Goal: Transaction & Acquisition: Purchase product/service

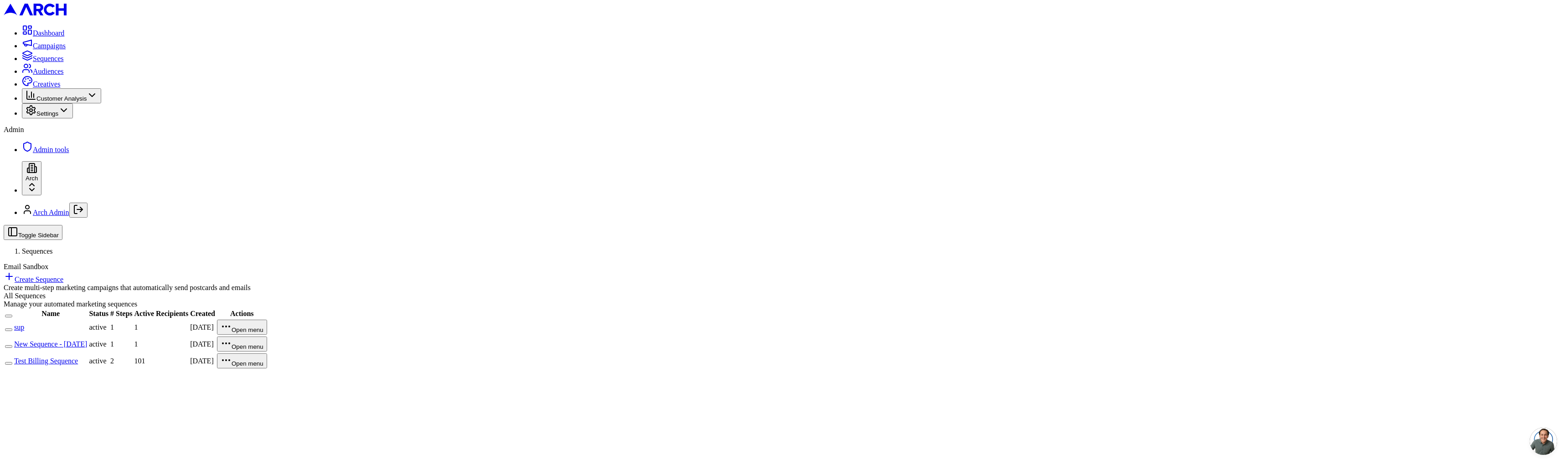
click at [49, 117] on span "Settings" at bounding box center [47, 113] width 22 height 7
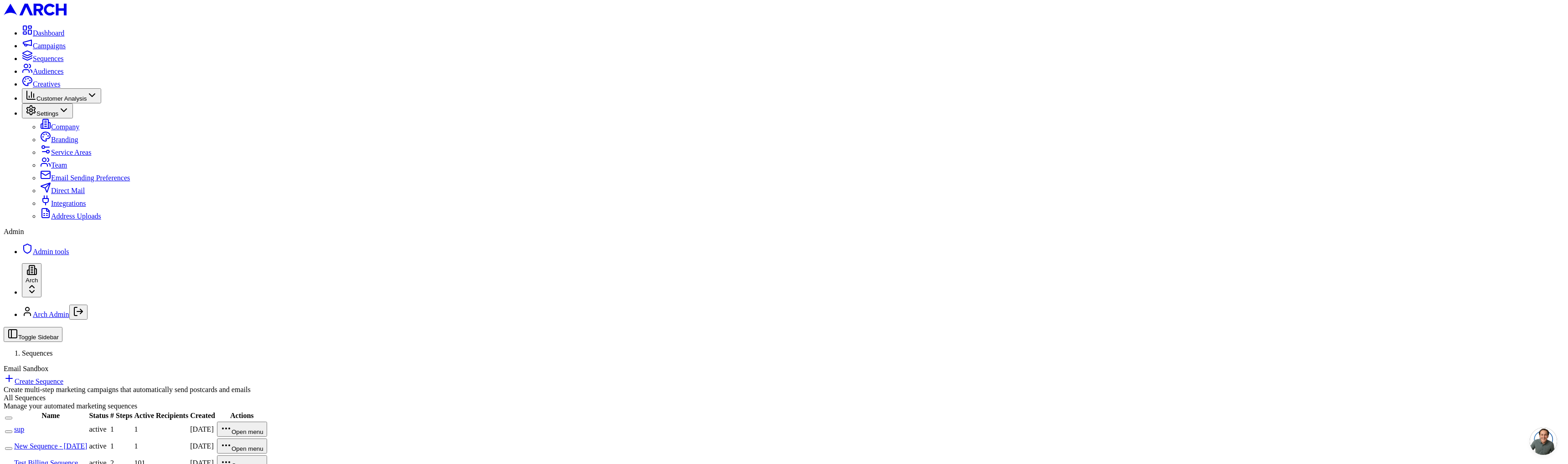
click at [182, 394] on main "All Sequences Manage your automated marketing sequences Name Status # Steps Act…" at bounding box center [784, 433] width 1560 height 78
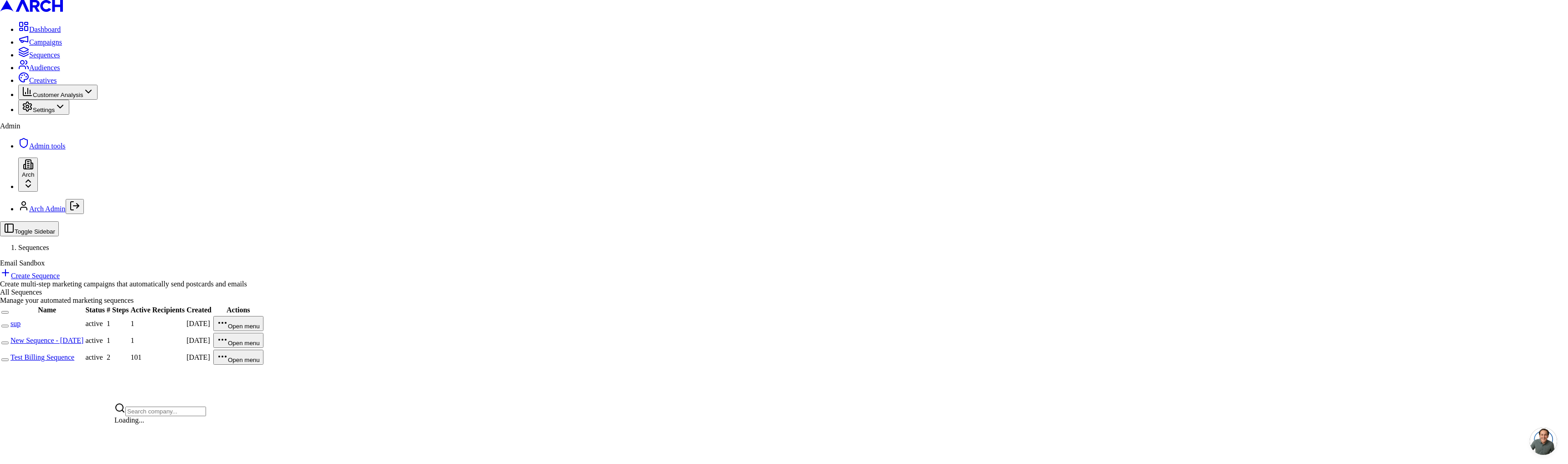
click at [104, 374] on html "Dashboard Campaigns Sequences Audiences Creatives Customer Analysis Settings Ad…" at bounding box center [784, 187] width 1568 height 374
click at [79, 334] on html "Dashboard Campaigns Sequences Audiences Creatives Customer Analysis Settings Ad…" at bounding box center [784, 187] width 1568 height 374
click at [58, 117] on span "Settings" at bounding box center [47, 113] width 22 height 7
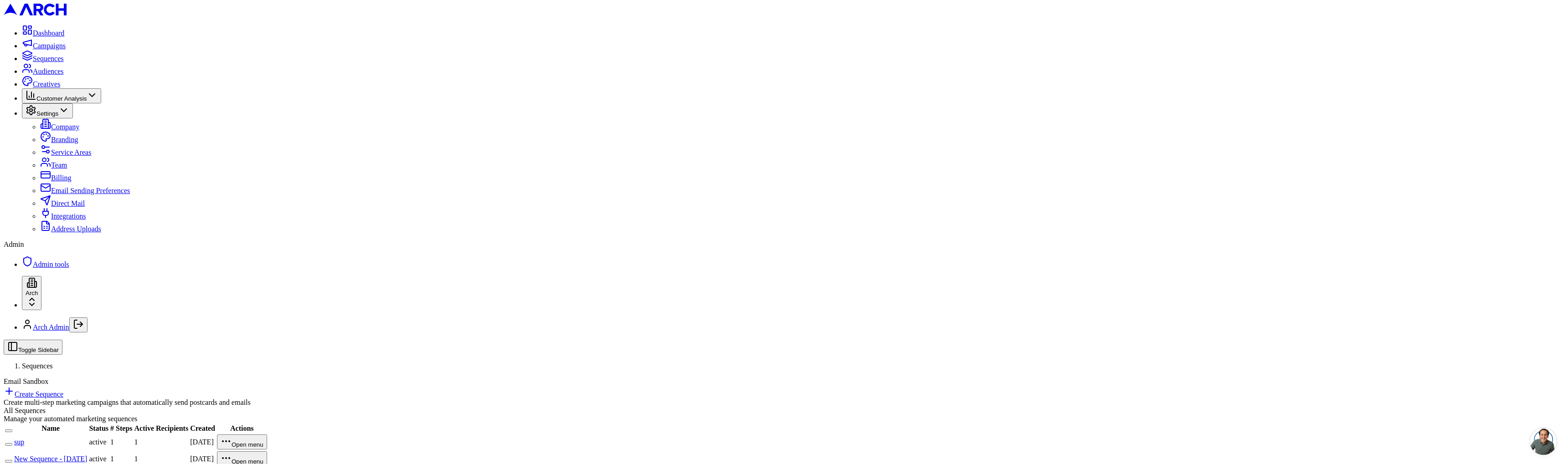
click at [58, 182] on link "Billing" at bounding box center [55, 178] width 31 height 8
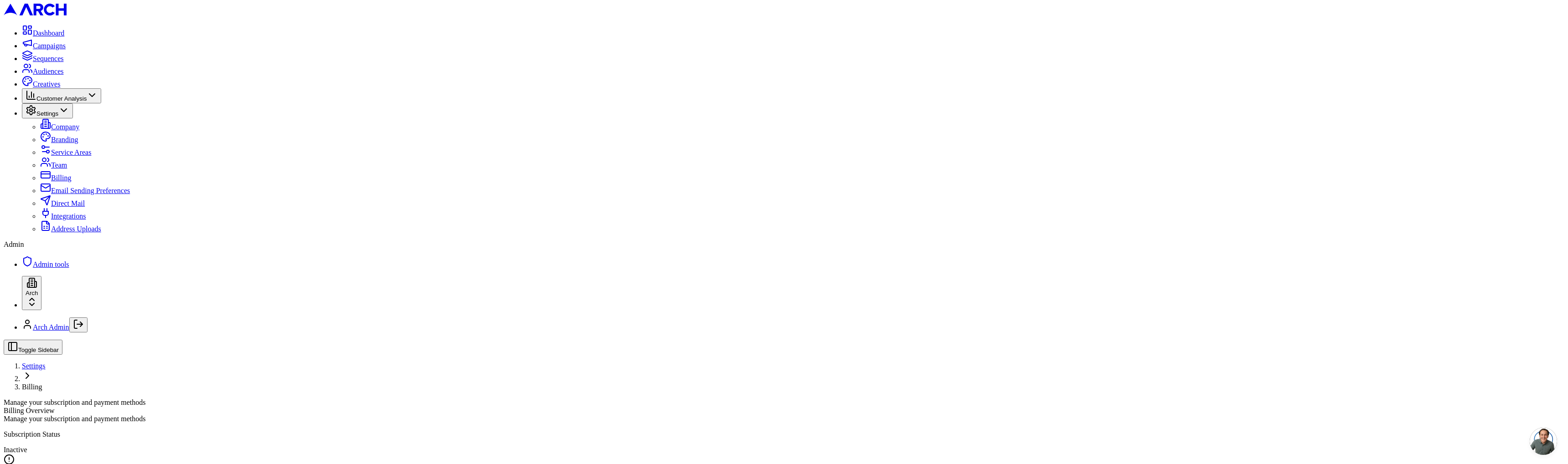
click at [52, 269] on span "Admin tools" at bounding box center [51, 265] width 37 height 8
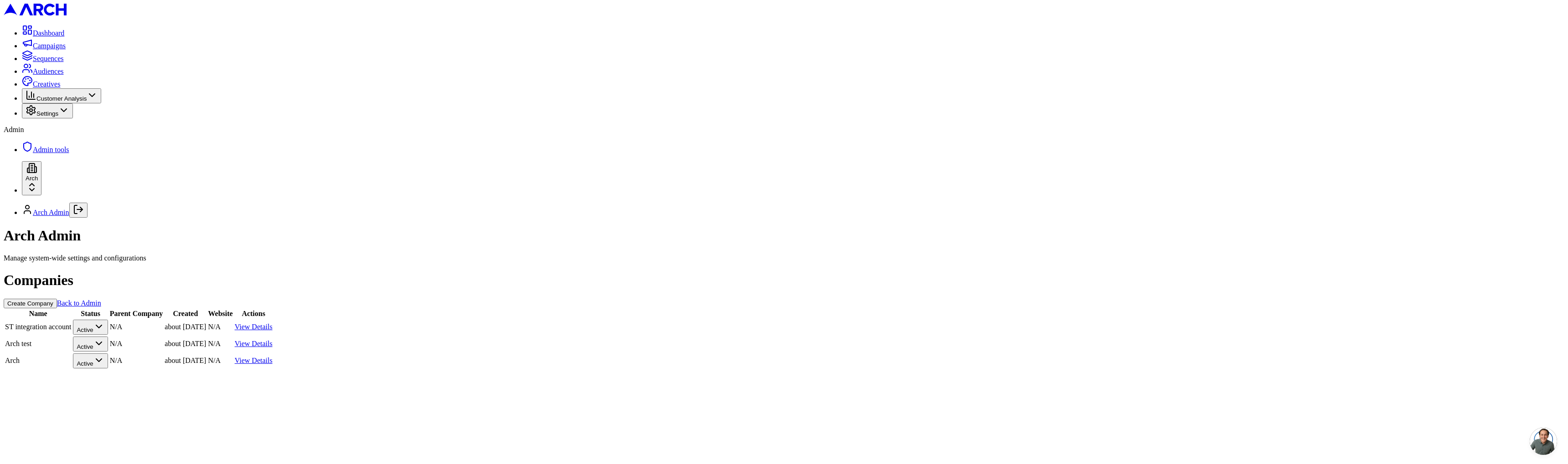
click at [273, 357] on link "View Details" at bounding box center [253, 361] width 38 height 8
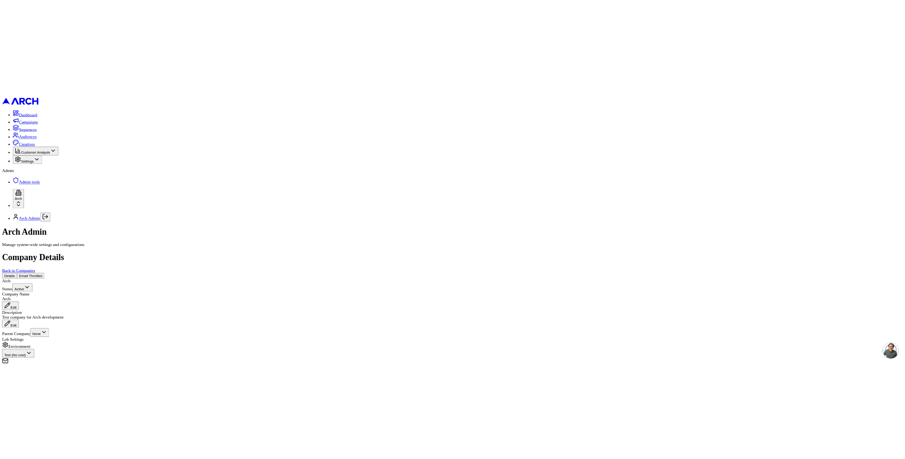
scroll to position [433, 0]
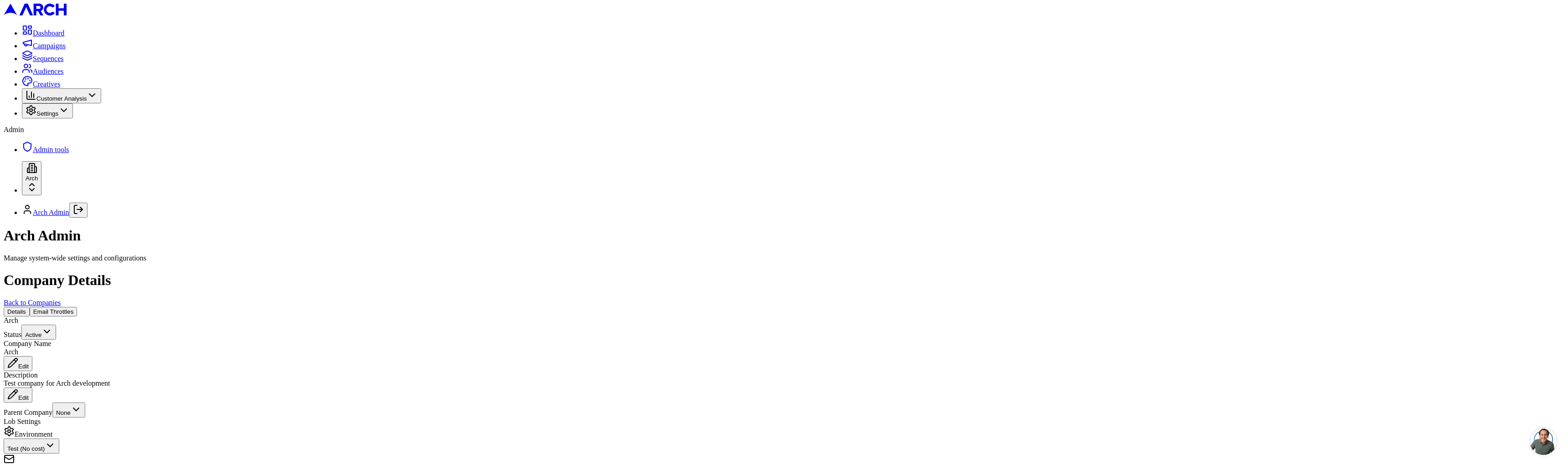
paste input "cus_St15zBGYsjIBXO"
type input "cus_St15zBGYsjIBXO"
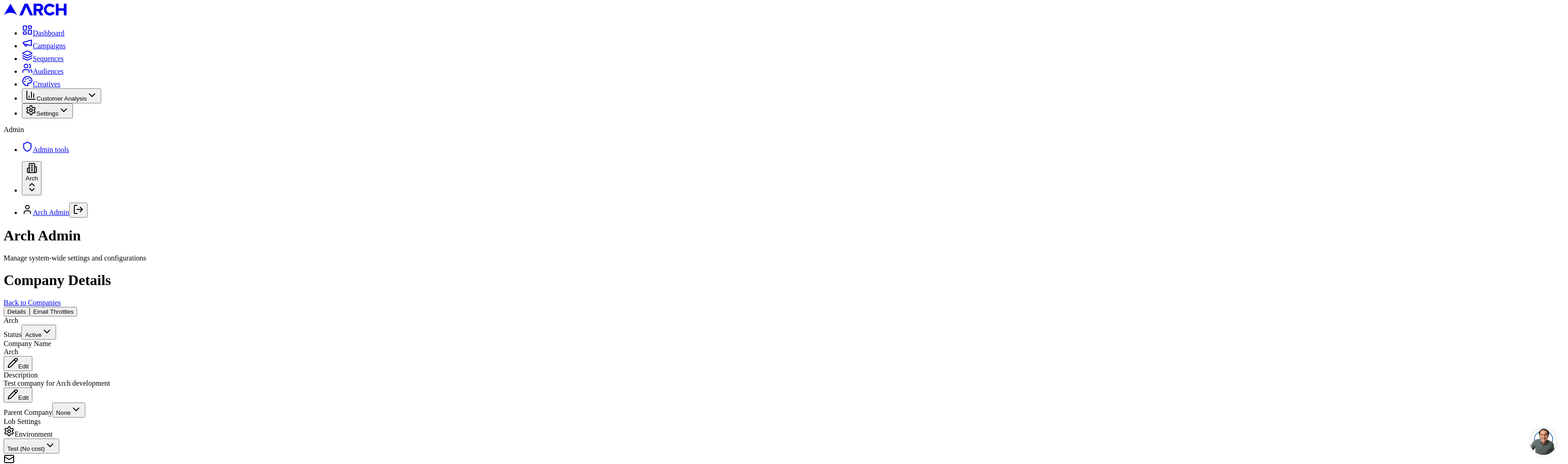
click at [64, 63] on span "Sequences" at bounding box center [48, 59] width 31 height 8
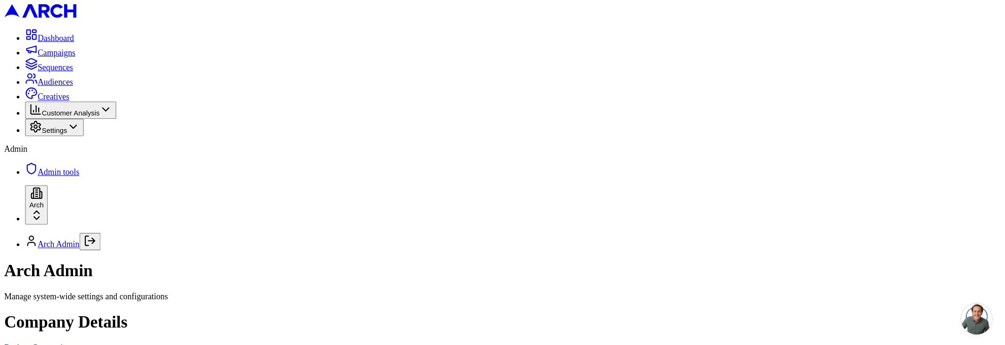
scroll to position [0, 0]
click at [600, 281] on div "Company Details Back to Companies" at bounding box center [453, 299] width 898 height 36
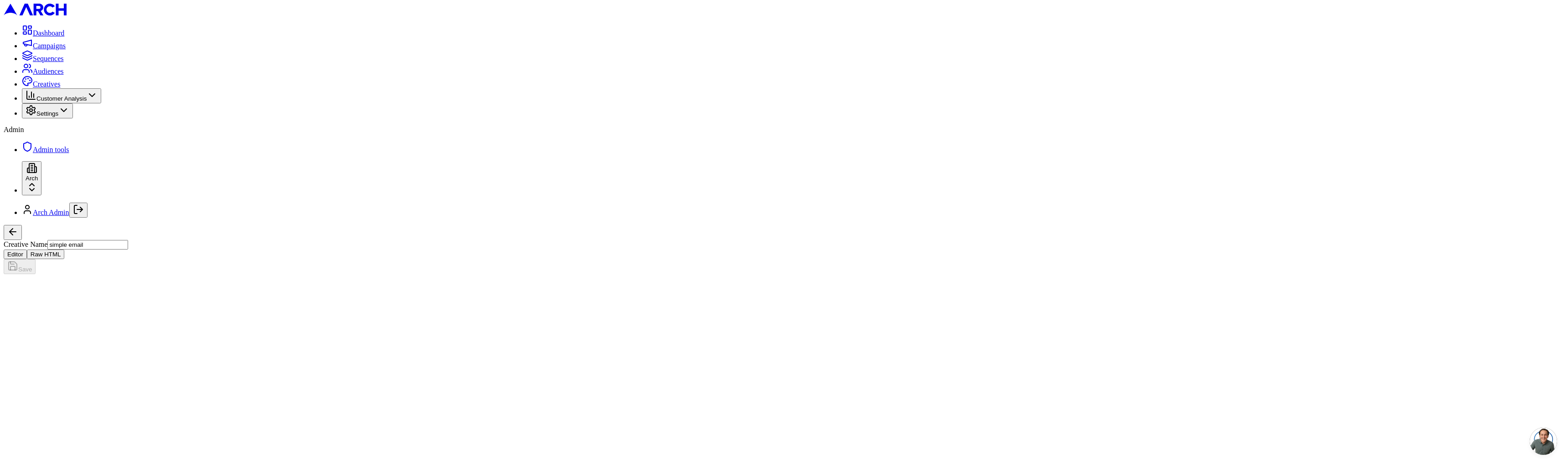
click at [58, 117] on span "Settings" at bounding box center [47, 113] width 22 height 7
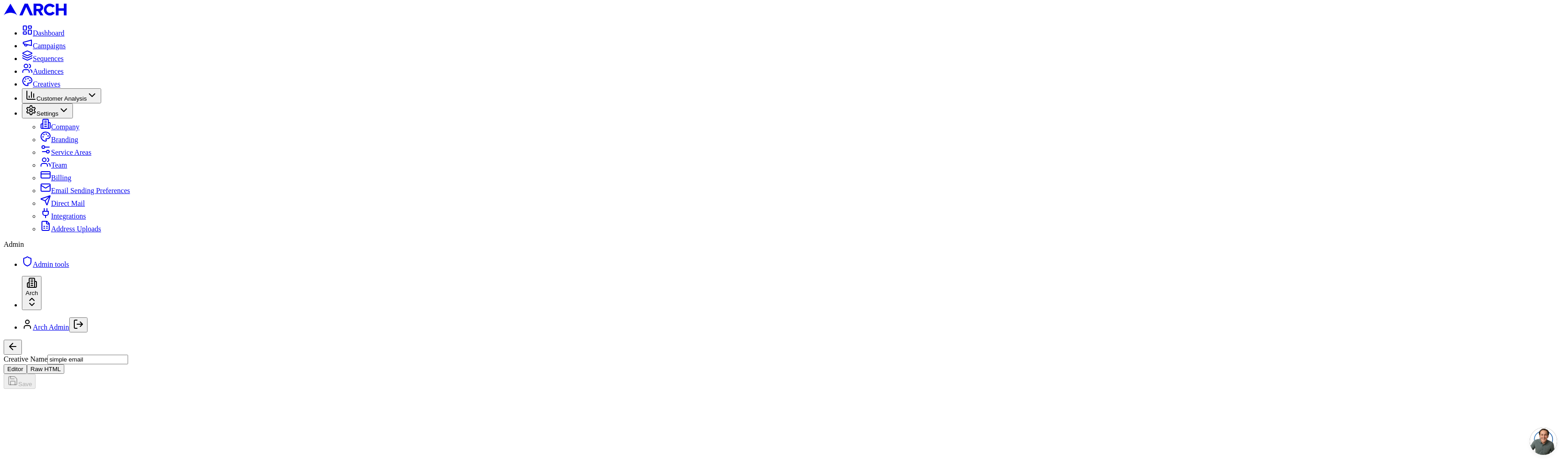
click at [54, 182] on link "Billing" at bounding box center [55, 178] width 31 height 8
drag, startPoint x: 207, startPoint y: 128, endPoint x: 204, endPoint y: 138, distance: 10.4
click at [205, 454] on div "Manage Billing Access the Stripe Customer Portal to update payment methods, dow…" at bounding box center [784, 470] width 1560 height 31
click at [62, 454] on button "Manage Billing" at bounding box center [33, 462] width 58 height 15
click at [154, 446] on div "Inactive" at bounding box center [784, 450] width 1560 height 8
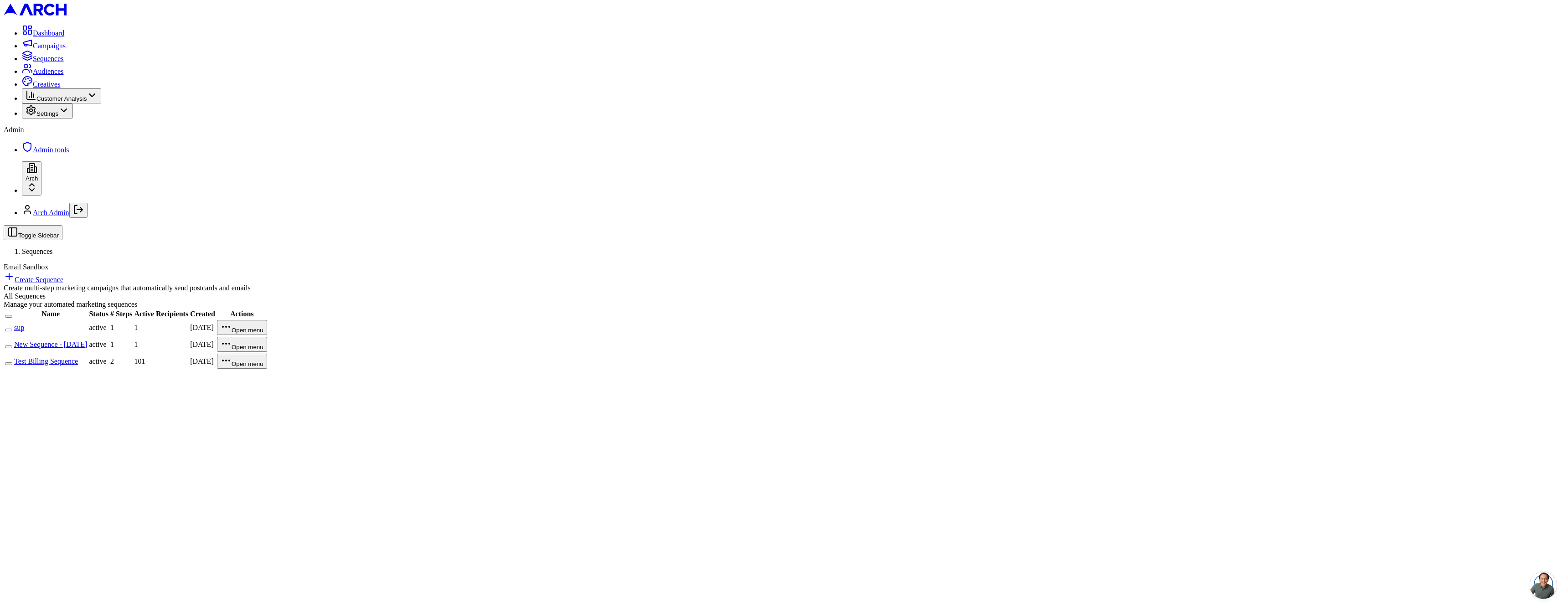
click at [78, 358] on link "Test Billing Sequence" at bounding box center [46, 362] width 64 height 8
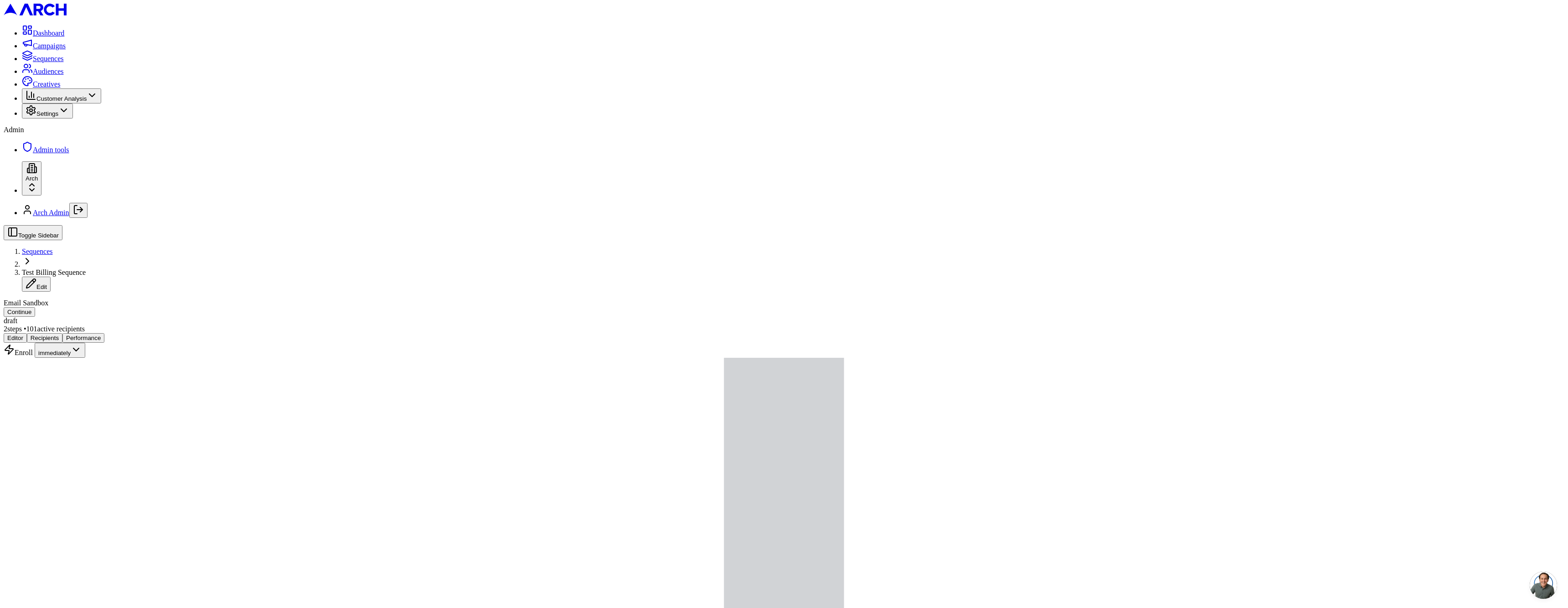
click at [35, 307] on button "Continue" at bounding box center [19, 312] width 32 height 10
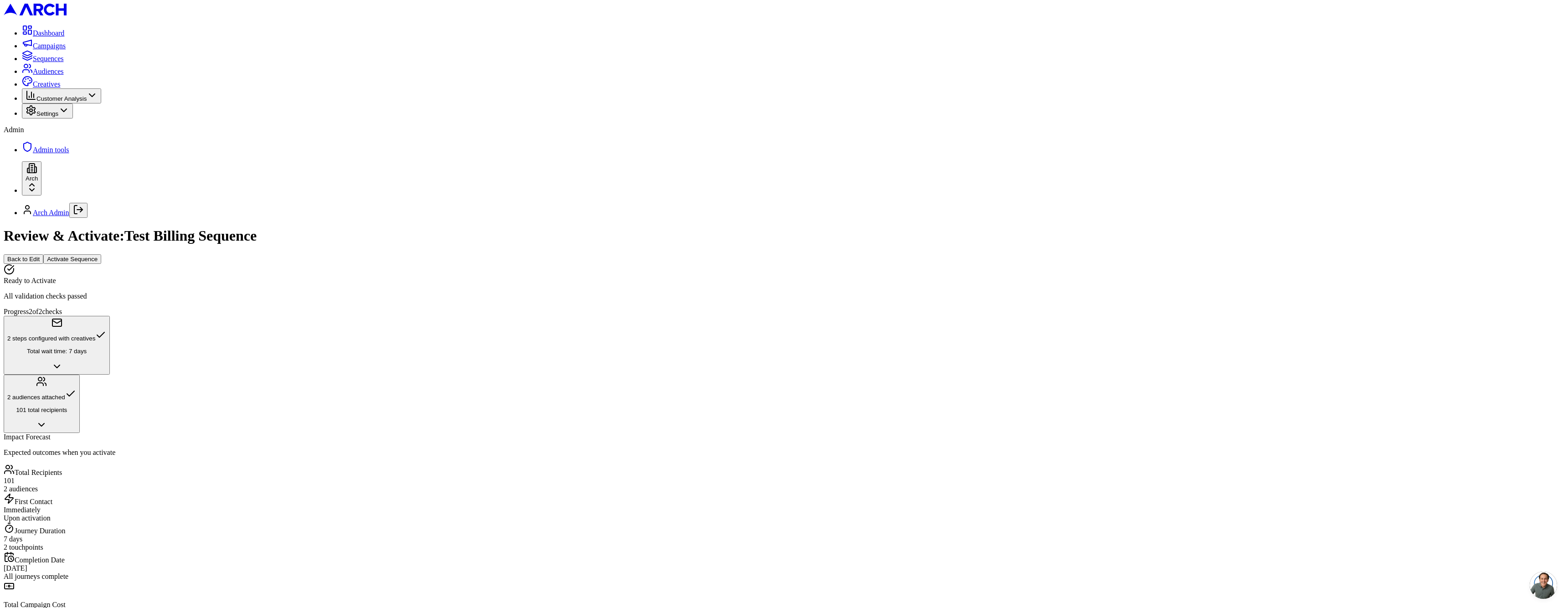
click at [102, 254] on button "Activate Sequence" at bounding box center [73, 259] width 58 height 10
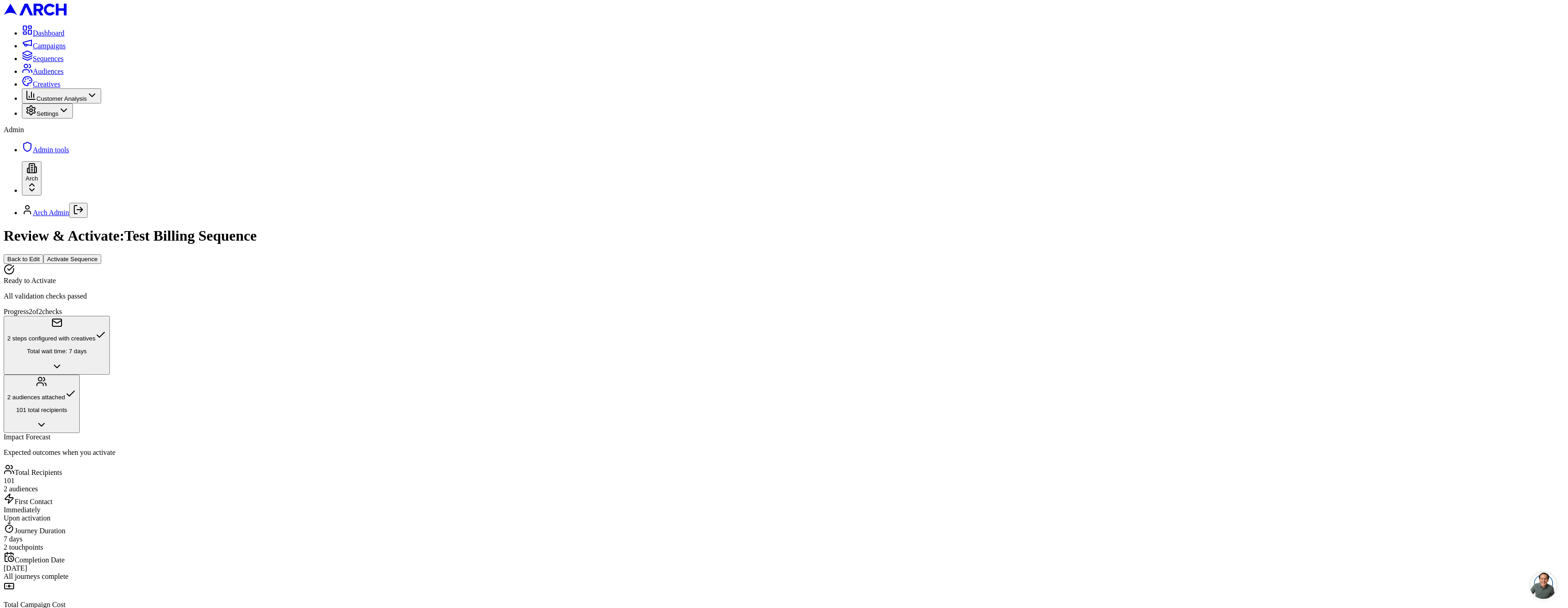
click at [102, 254] on button "Activate Sequence" at bounding box center [73, 259] width 58 height 10
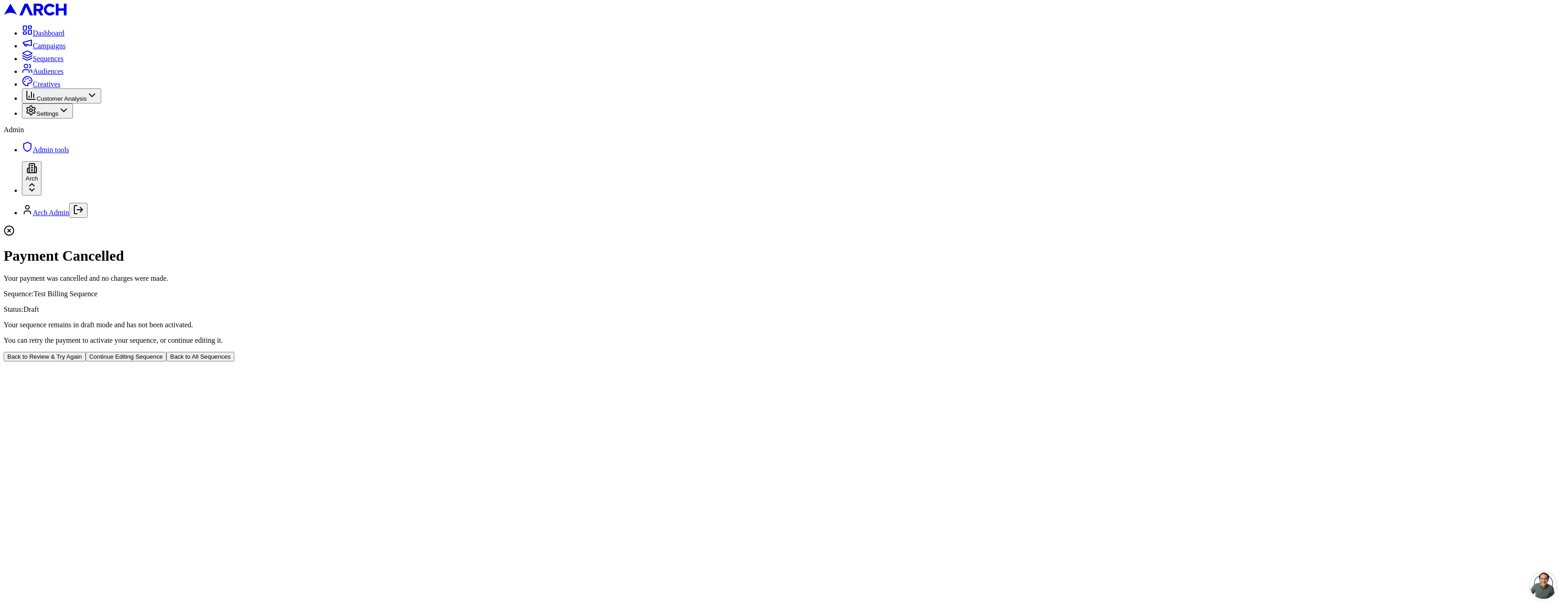
click at [86, 362] on button "Back to Review & Try Again" at bounding box center [44, 357] width 82 height 10
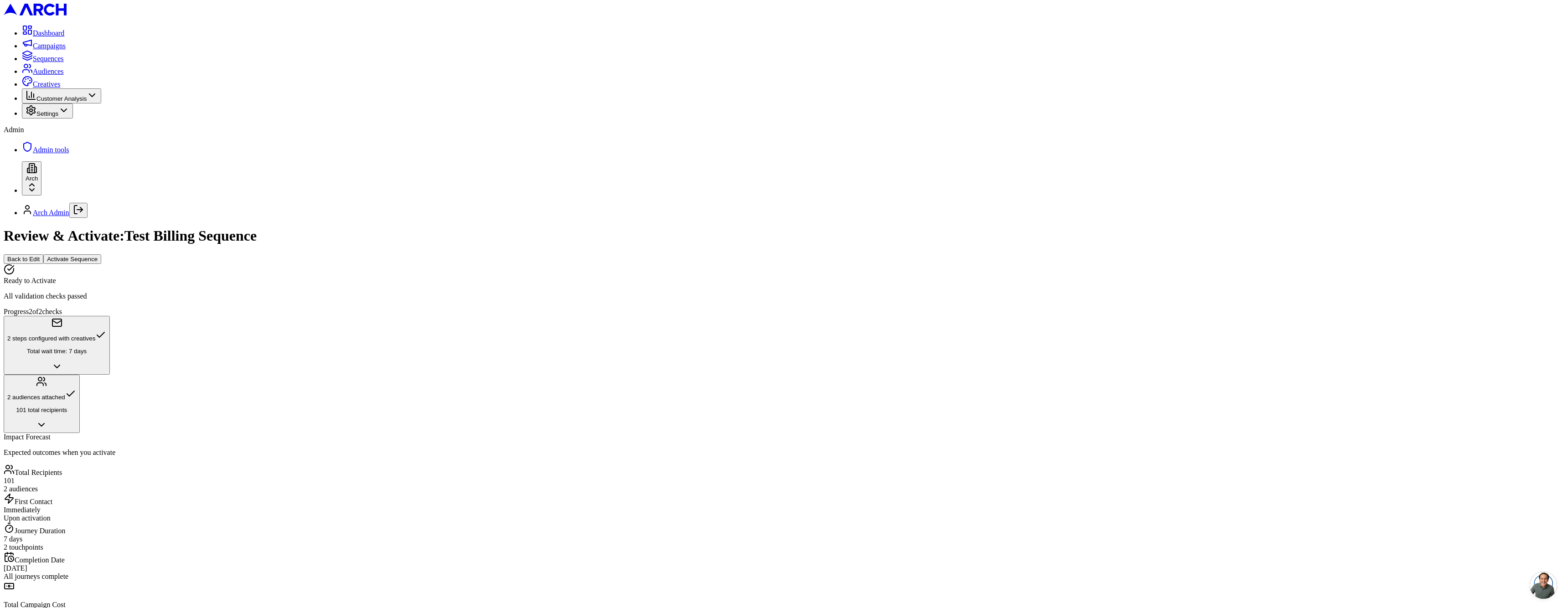
drag, startPoint x: 1163, startPoint y: 159, endPoint x: 1371, endPoint y: 79, distance: 222.9
click at [102, 254] on button "Activate Sequence" at bounding box center [73, 259] width 58 height 10
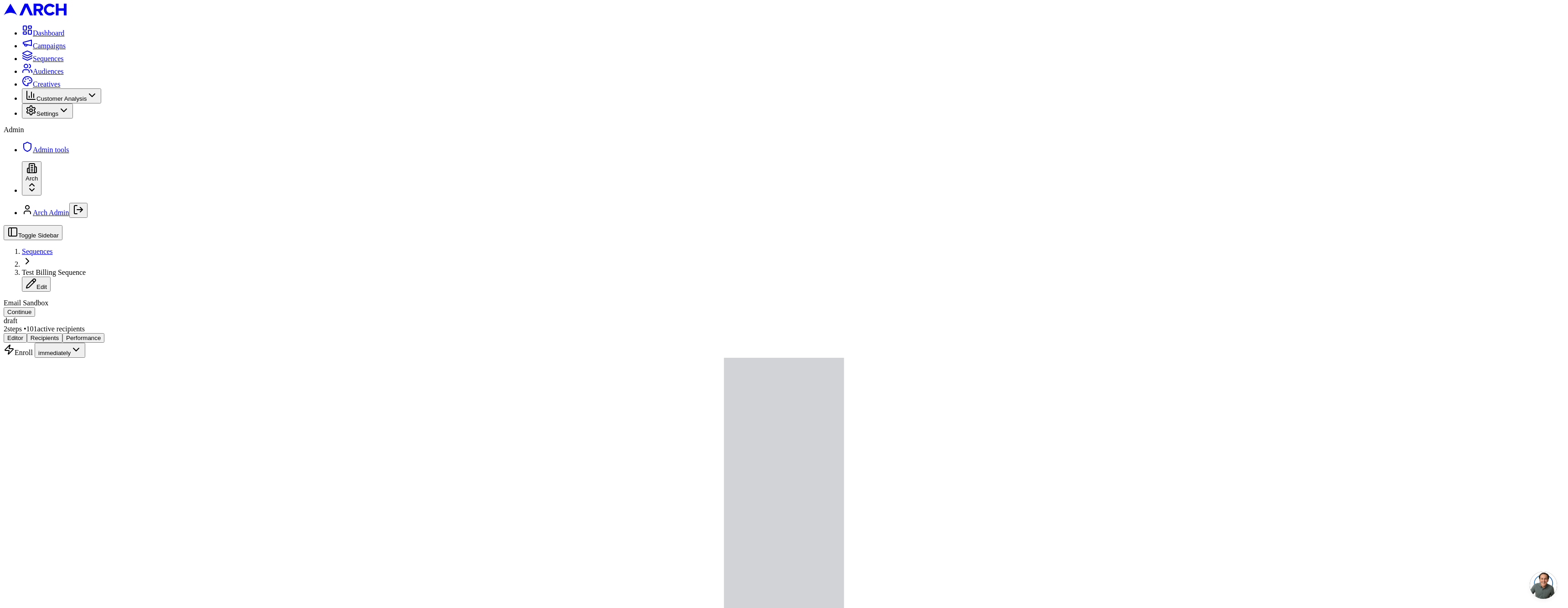
click at [482, 225] on div "Toggle Sidebar Sequences Test Billing Sequence Edit Email Sandbox Continue" at bounding box center [784, 271] width 1560 height 92
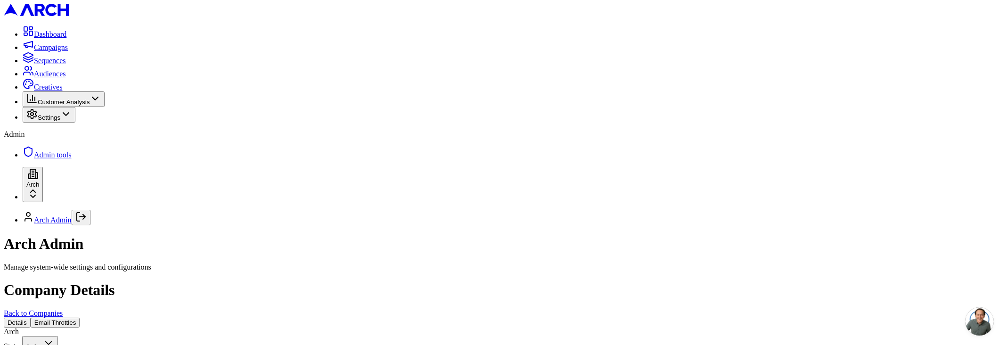
scroll to position [566, 0]
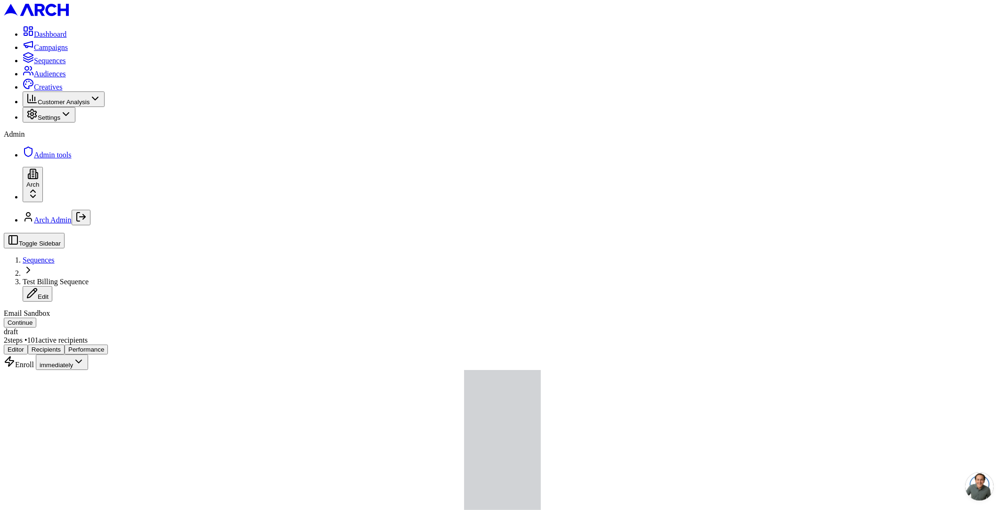
click at [36, 318] on button "Continue" at bounding box center [20, 323] width 33 height 10
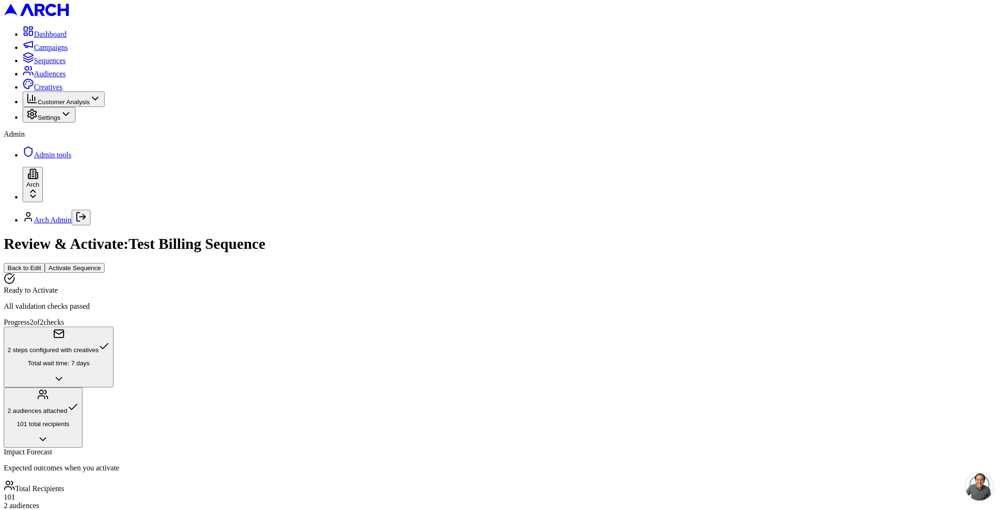
click at [105, 263] on button "Activate Sequence" at bounding box center [75, 268] width 60 height 10
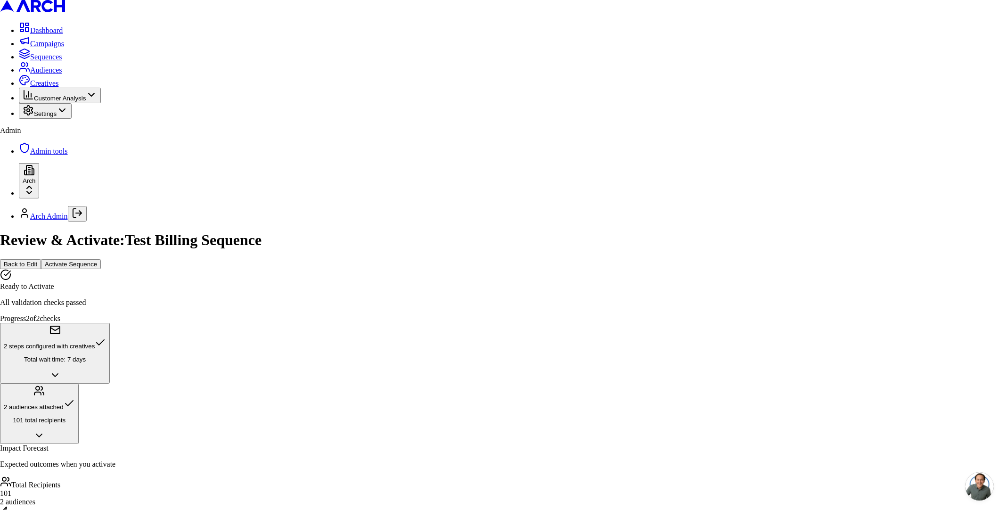
drag, startPoint x: 589, startPoint y: 247, endPoint x: 426, endPoint y: 233, distance: 163.3
copy div "Recipients 101 Total Cost $98.98"
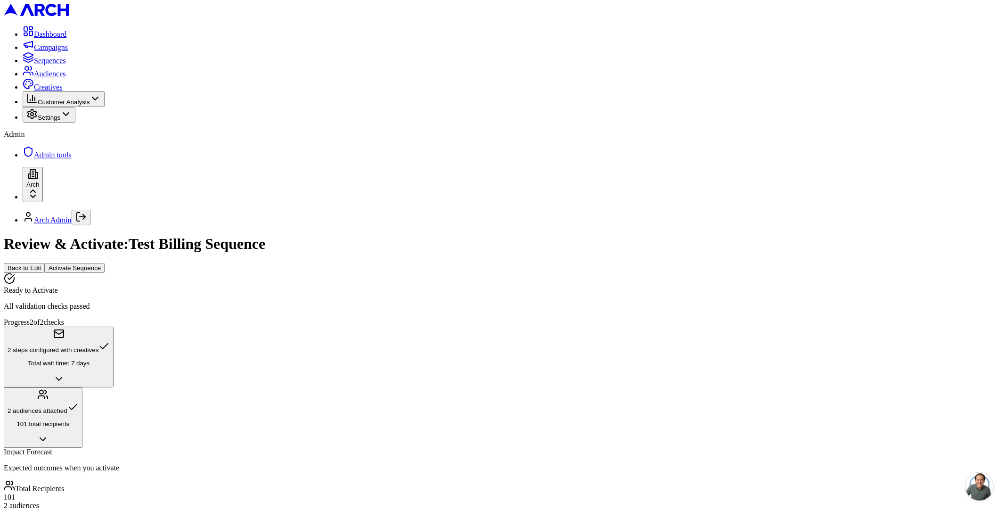
click at [105, 263] on button "Activate Sequence" at bounding box center [75, 268] width 60 height 10
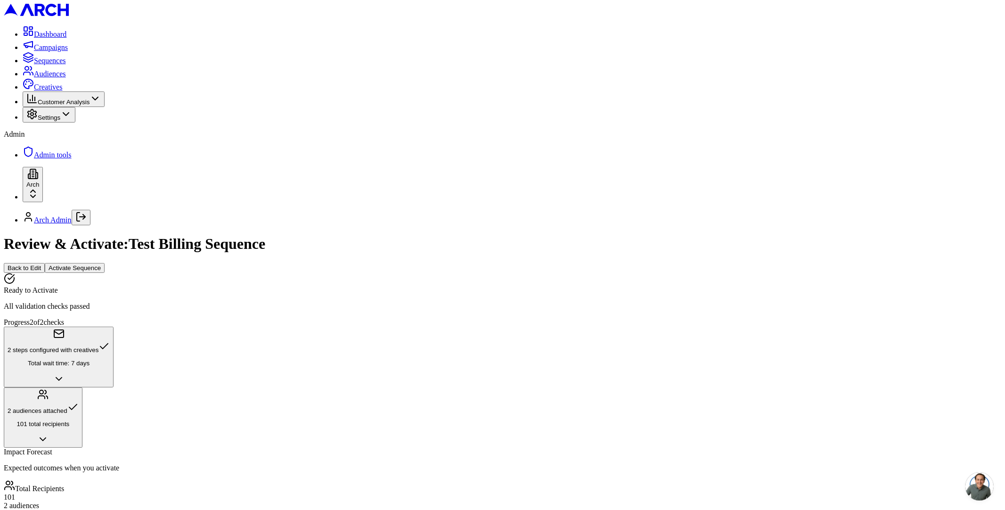
click at [45, 263] on button "Back to Edit" at bounding box center [24, 268] width 41 height 10
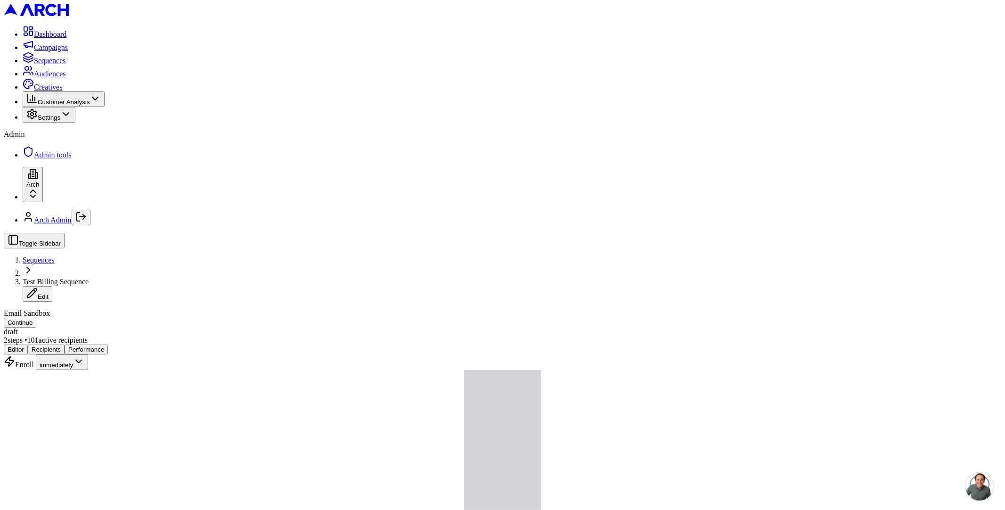
click at [36, 318] on button "Continue" at bounding box center [20, 323] width 33 height 10
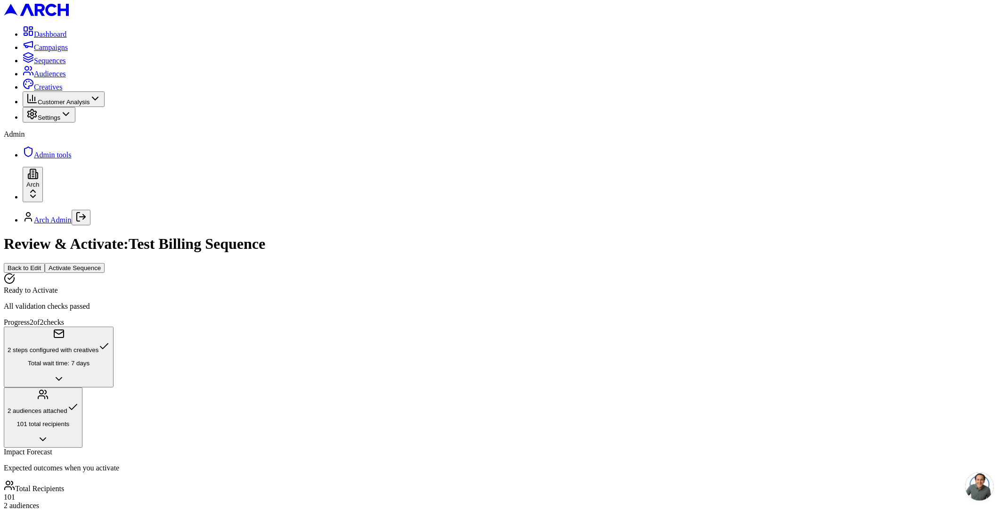
click at [105, 263] on button "Activate Sequence" at bounding box center [75, 268] width 60 height 10
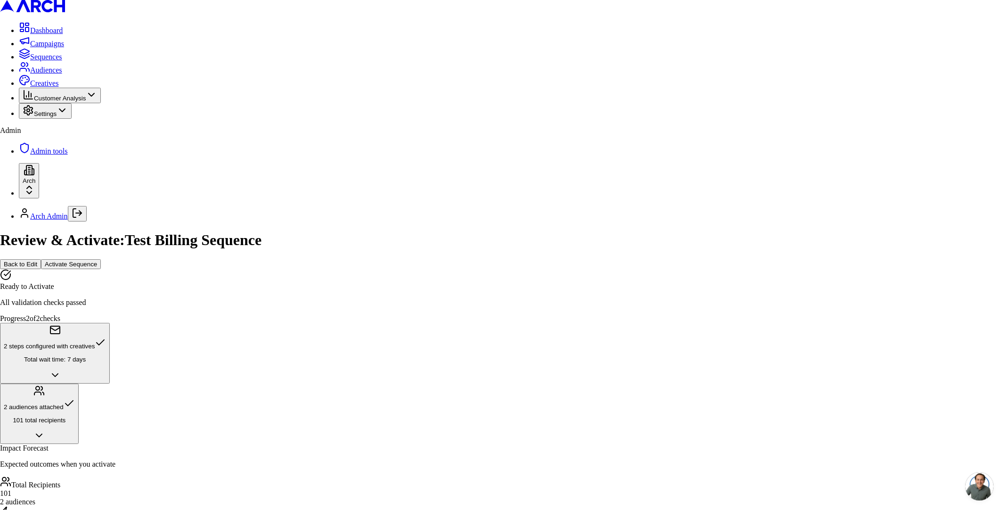
drag, startPoint x: 566, startPoint y: 247, endPoint x: 593, endPoint y: 248, distance: 27.4
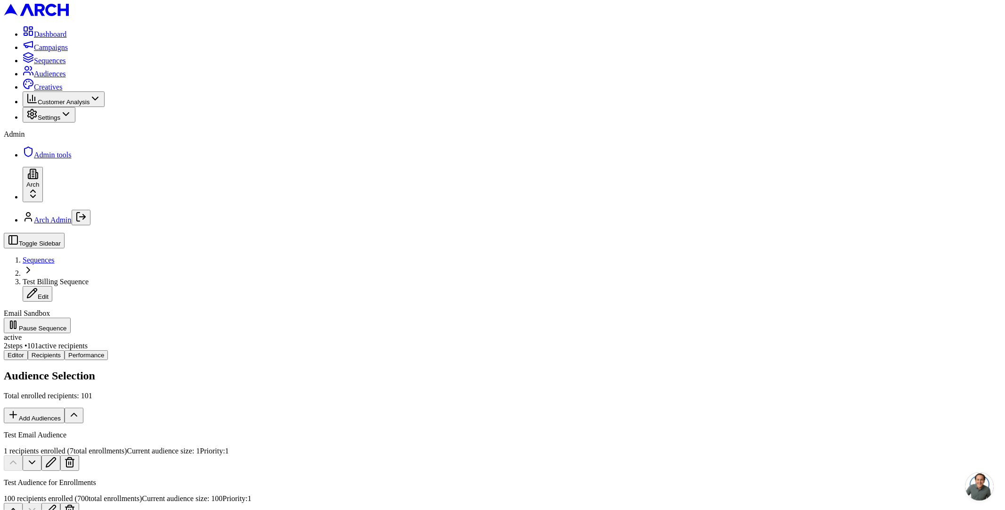
click at [146, 333] on div "active" at bounding box center [503, 337] width 998 height 8
click at [282, 370] on div "Audience Selection Total enrolled recipients: 101 Add Audiences Test Email Audi…" at bounding box center [503, 444] width 998 height 149
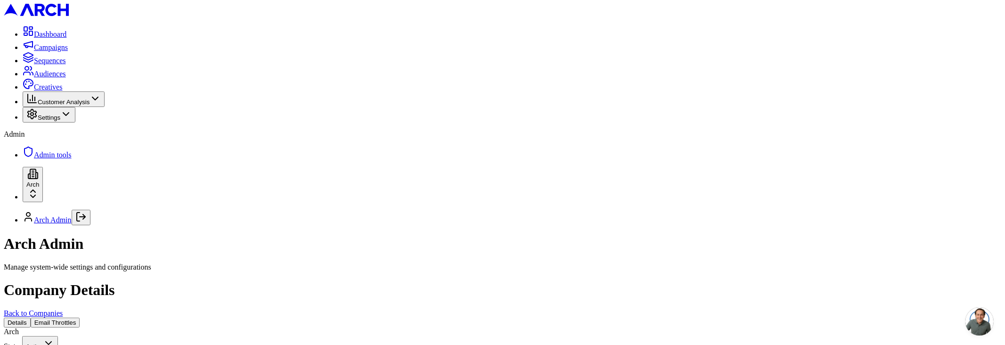
scroll to position [566, 0]
drag, startPoint x: 135, startPoint y: 15, endPoint x: 245, endPoint y: 99, distance: 138.2
click at [211, 235] on div "Arch Admin" at bounding box center [503, 243] width 998 height 17
click at [57, 121] on span "Settings" at bounding box center [49, 117] width 23 height 7
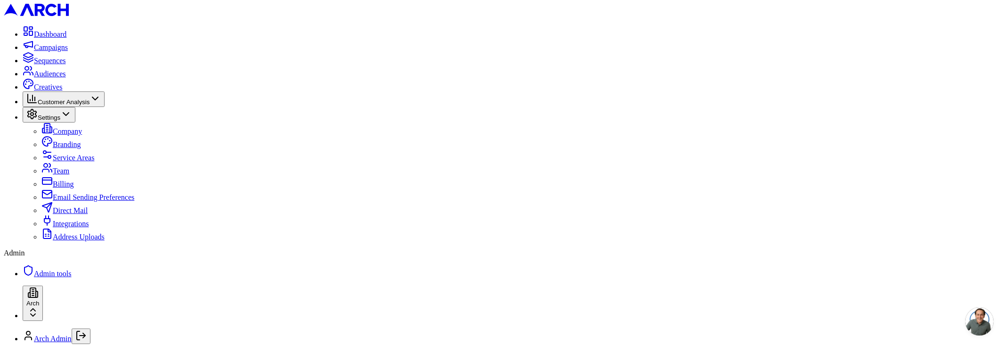
click at [64, 188] on link "Billing" at bounding box center [57, 184] width 32 height 8
